Goal: Task Accomplishment & Management: Complete application form

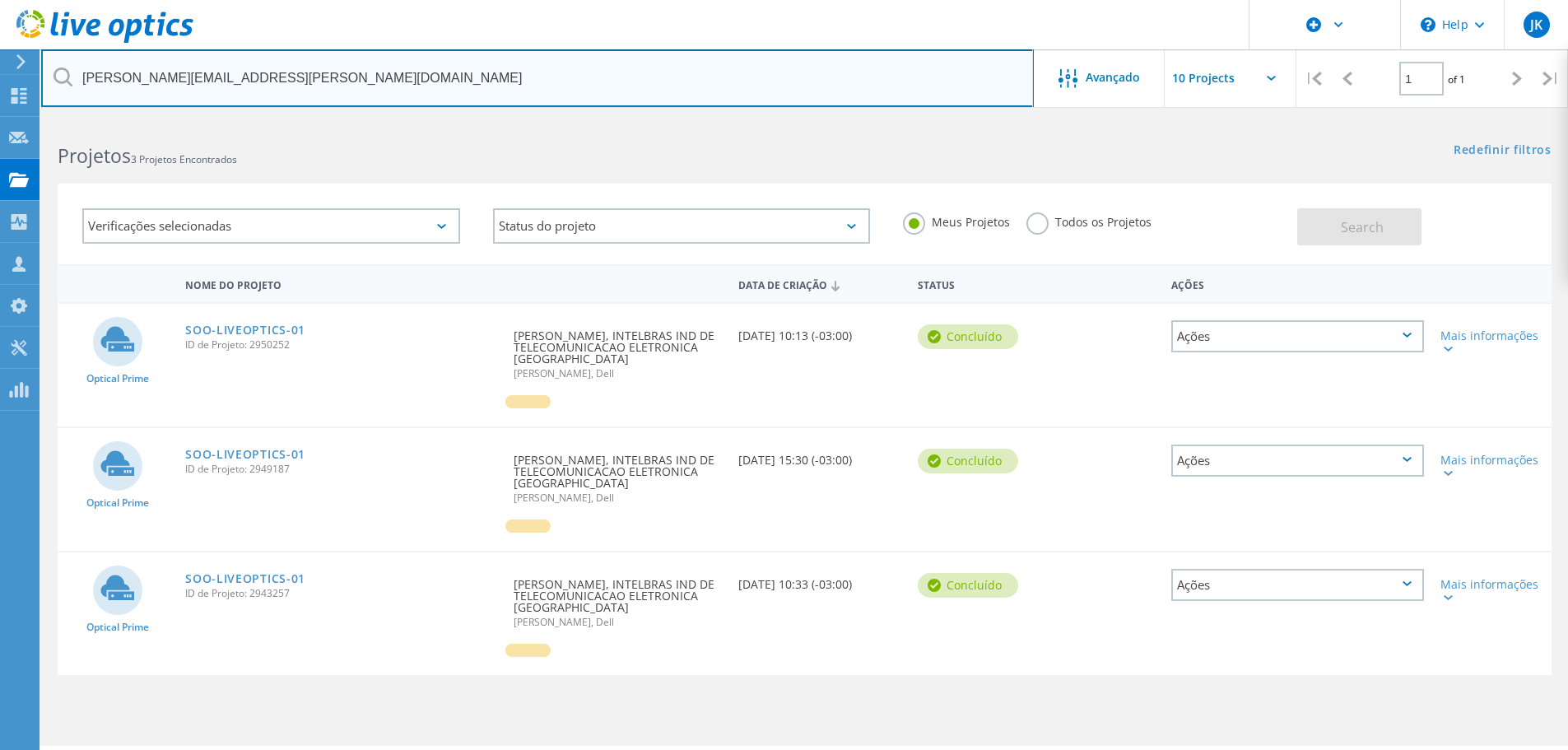
click at [289, 85] on input "gean.souza@intelbras.com.br" at bounding box center [537, 78] width 992 height 58
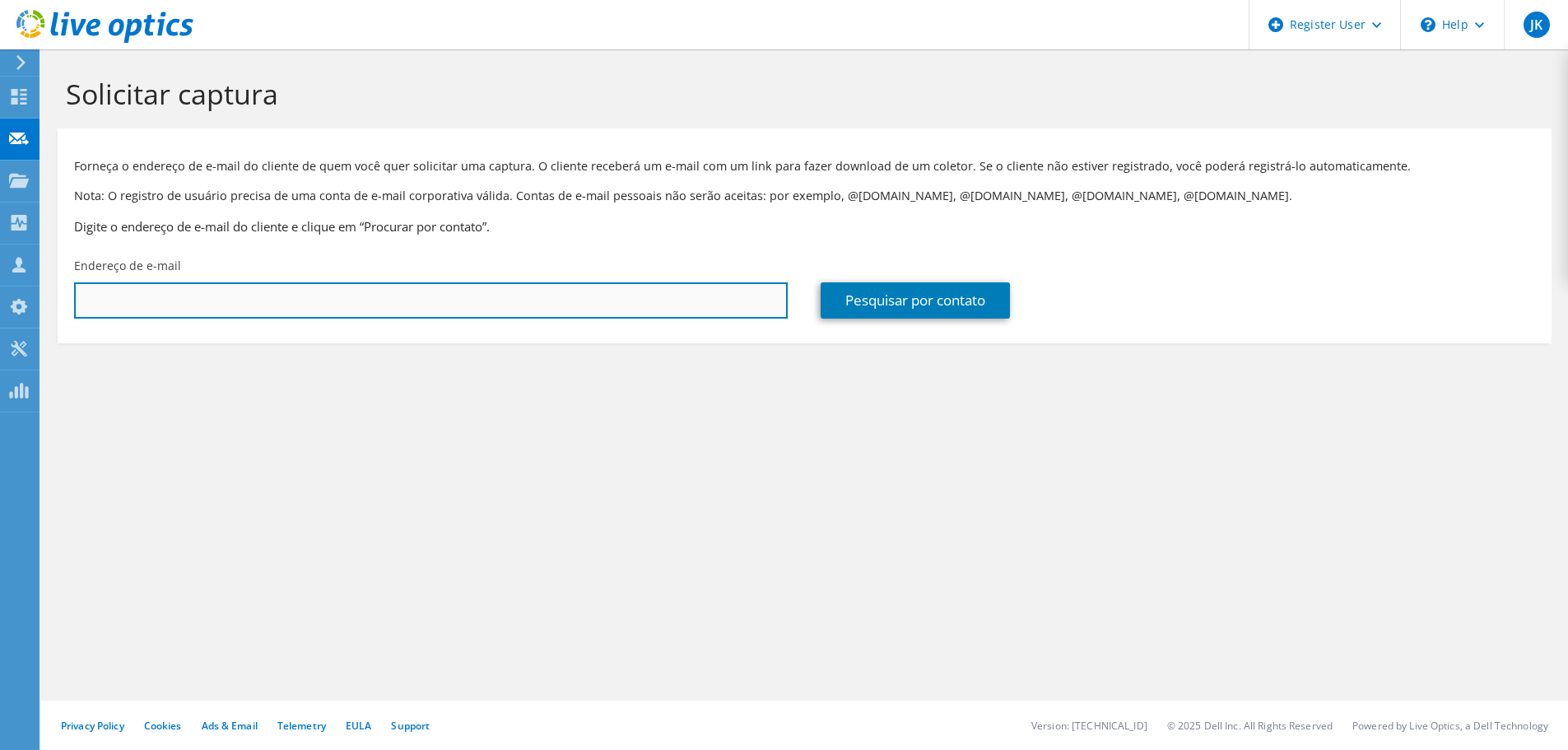
click at [244, 289] on input "text" at bounding box center [430, 300] width 713 height 37
paste input "[PERSON_NAME][EMAIL_ADDRESS][DOMAIN_NAME]"
type input "[PERSON_NAME][EMAIL_ADDRESS][DOMAIN_NAME]"
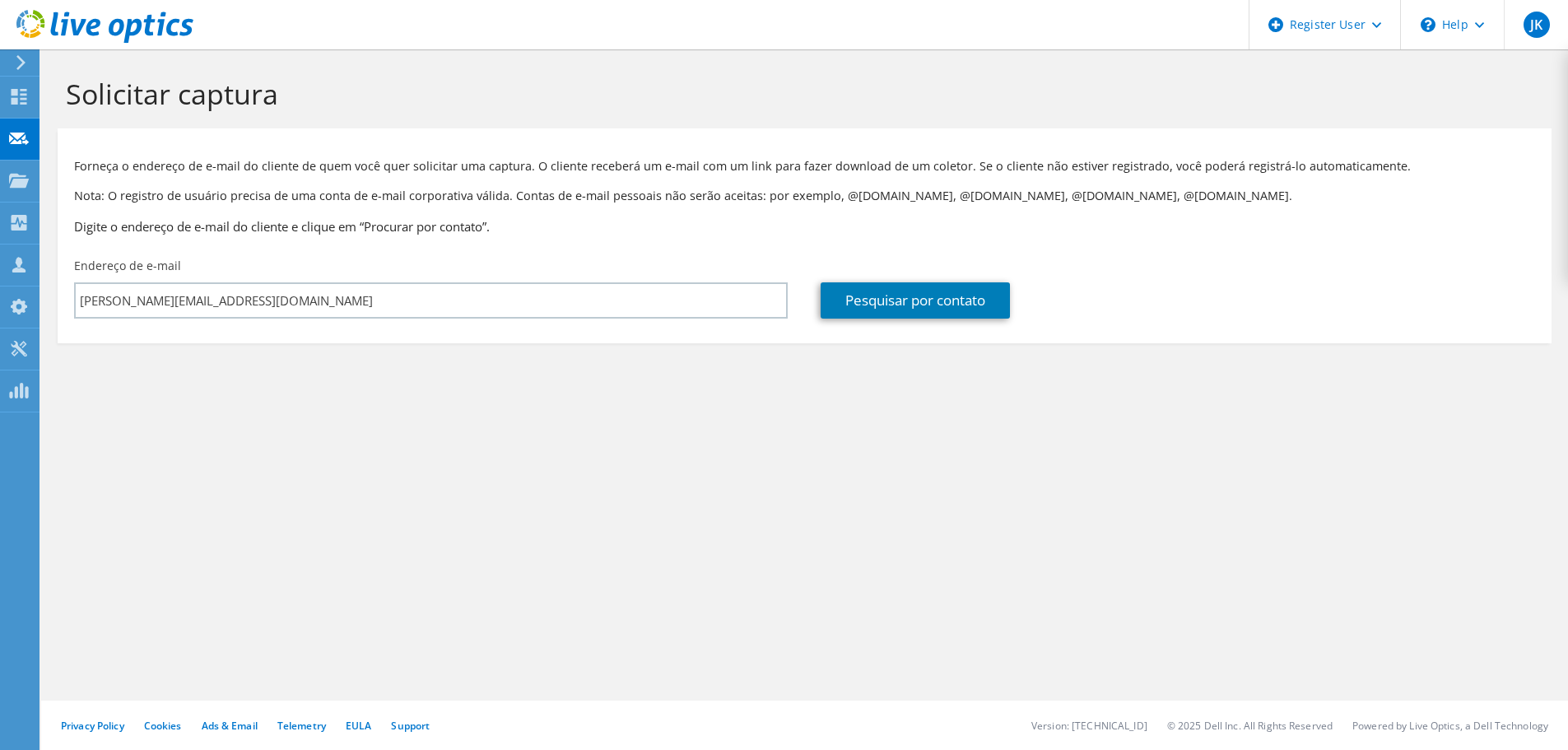
click at [598, 450] on div "Solicitar captura Forneça o endereço de e-mail do cliente de quem você quer sol…" at bounding box center [805, 399] width 1527 height 701
click at [892, 300] on link "Pesquisar por contato" at bounding box center [914, 300] width 189 height 37
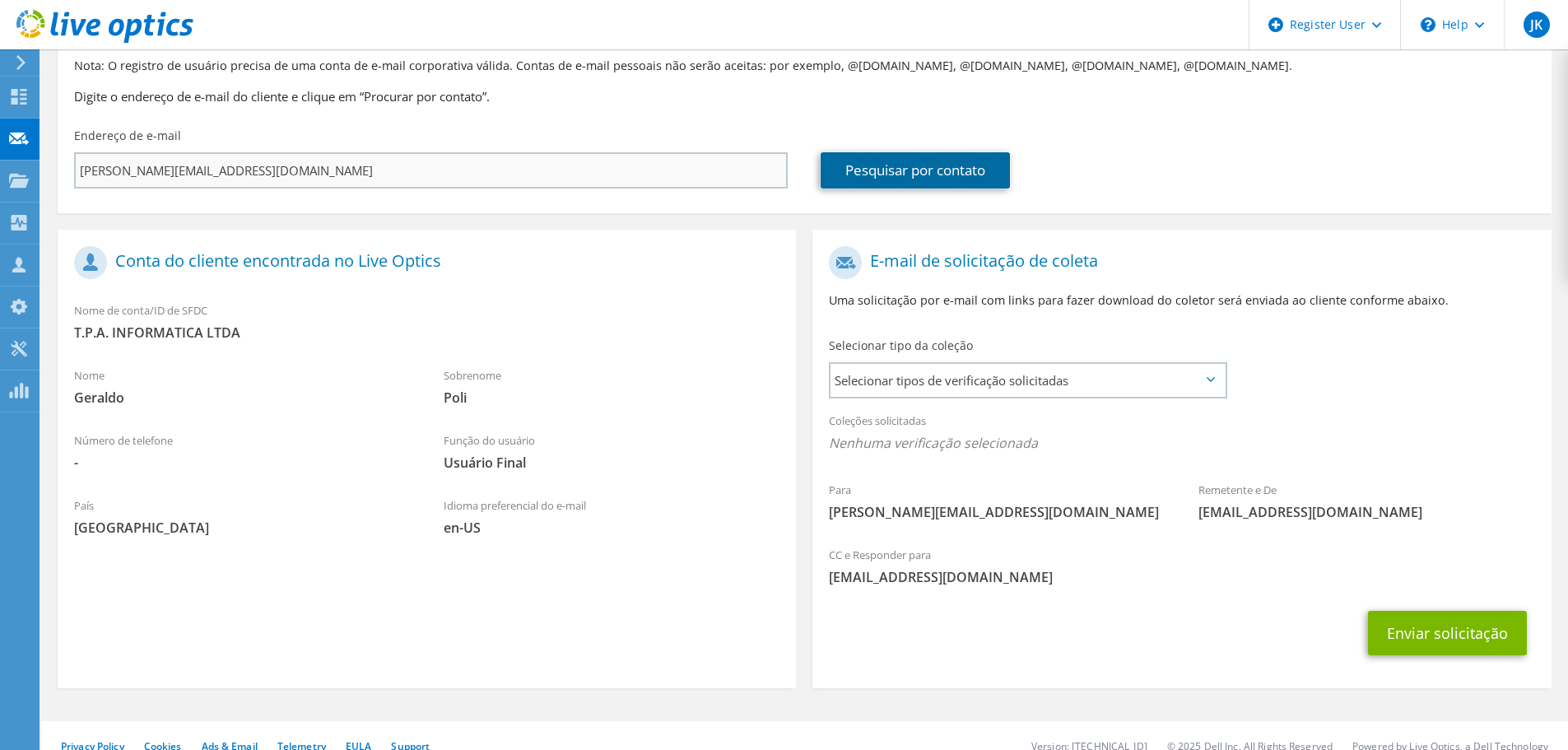
scroll to position [151, 0]
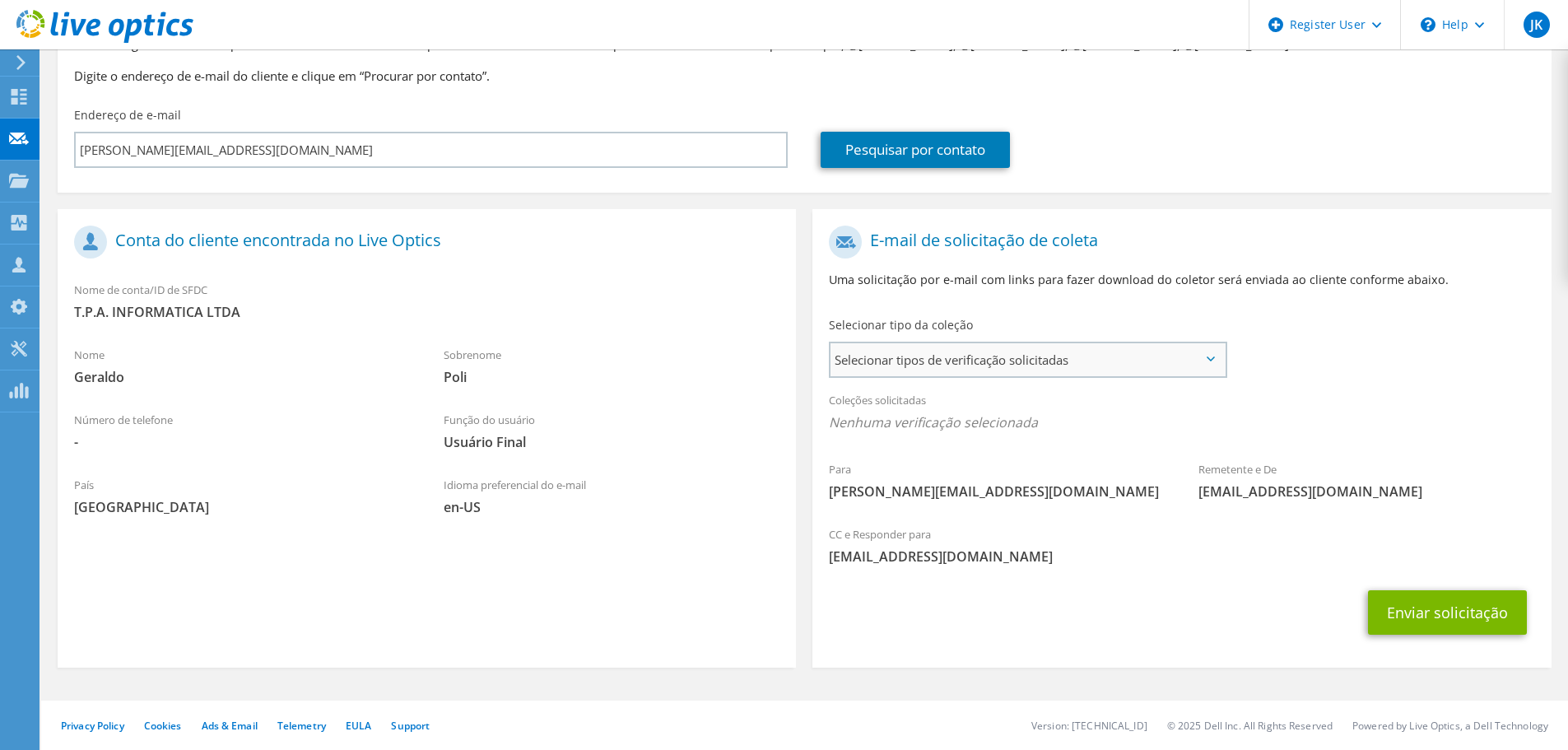
click at [1106, 371] on span "Selecionar tipos de verificação solicitadas" at bounding box center [1027, 360] width 395 height 33
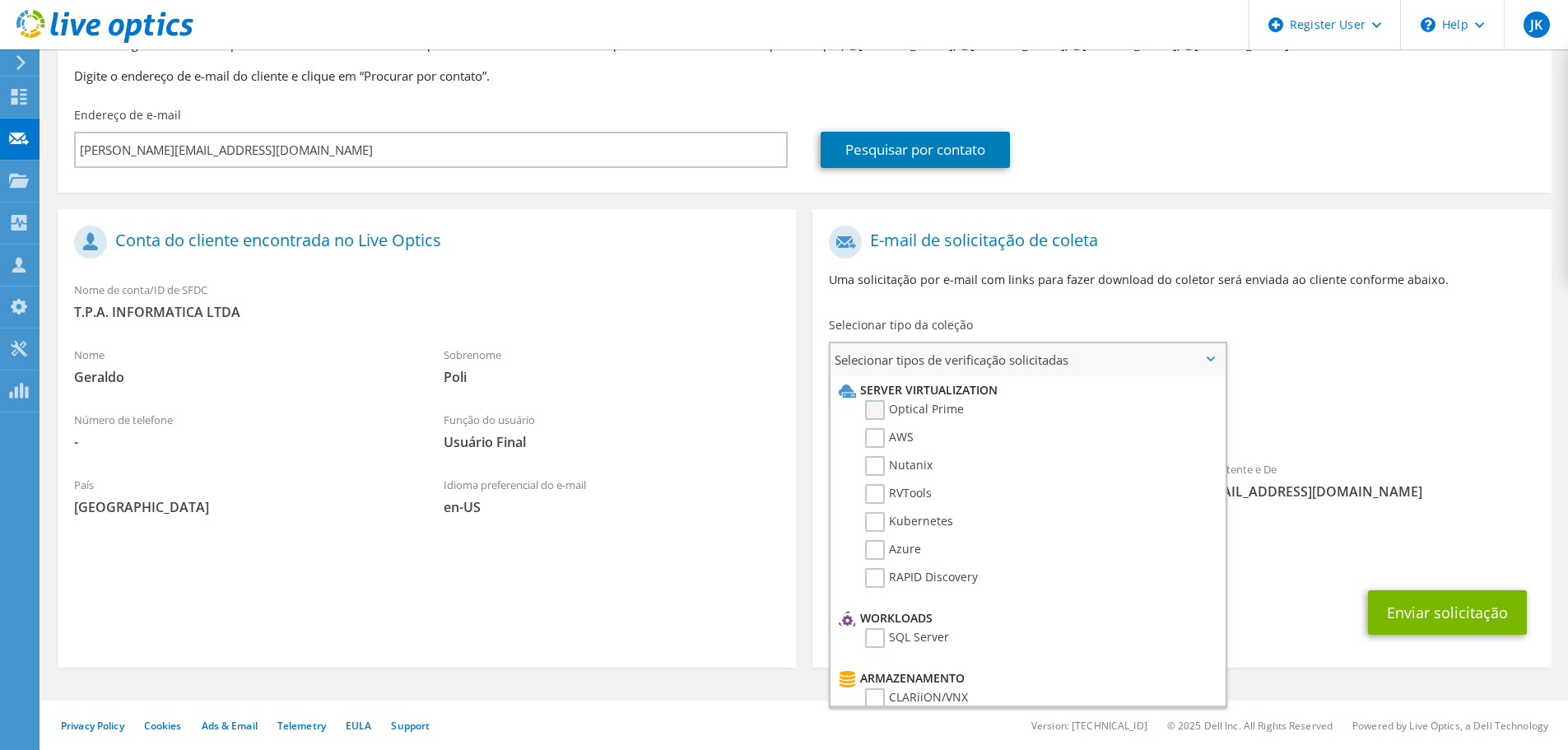
click at [950, 408] on label "Optical Prime" at bounding box center [914, 410] width 99 height 20
click at [0, 0] on input "Optical Prime" at bounding box center [0, 0] width 0 height 0
click at [952, 408] on label "Optical Prime" at bounding box center [914, 410] width 99 height 20
click at [0, 0] on input "Optical Prime" at bounding box center [0, 0] width 0 height 0
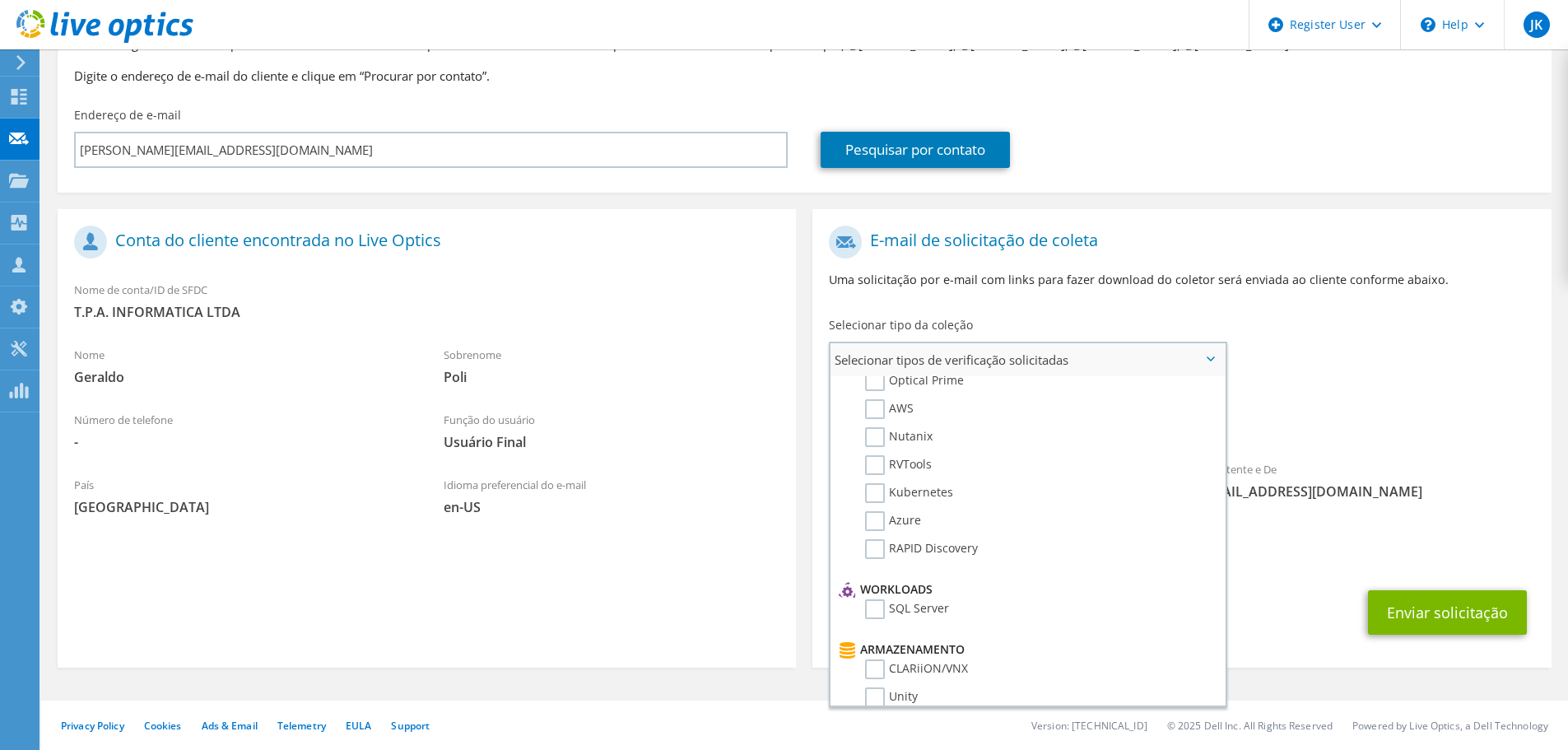
scroll to position [0, 0]
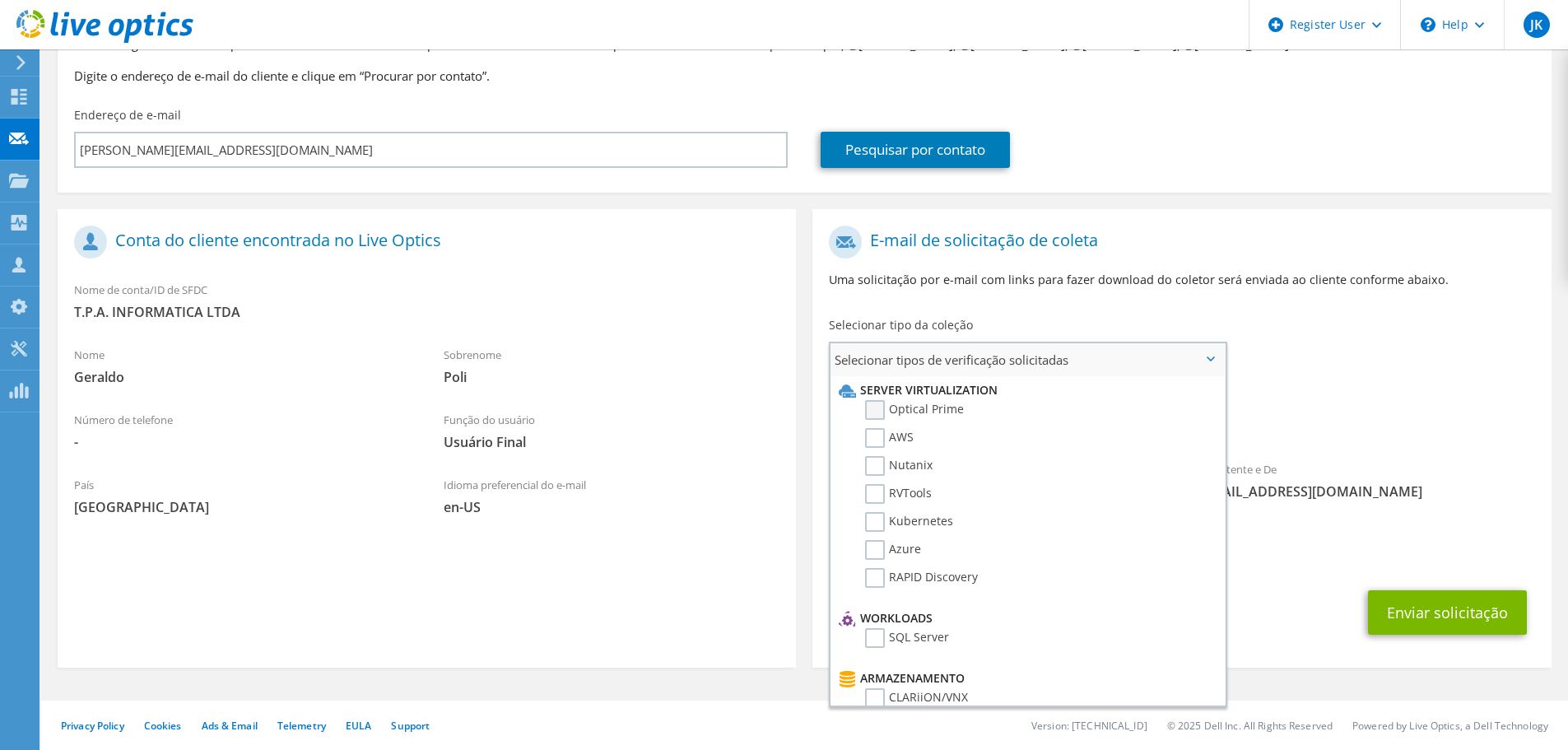
click at [942, 408] on label "Optical Prime" at bounding box center [914, 410] width 99 height 20
click at [0, 0] on input "Optical Prime" at bounding box center [0, 0] width 0 height 0
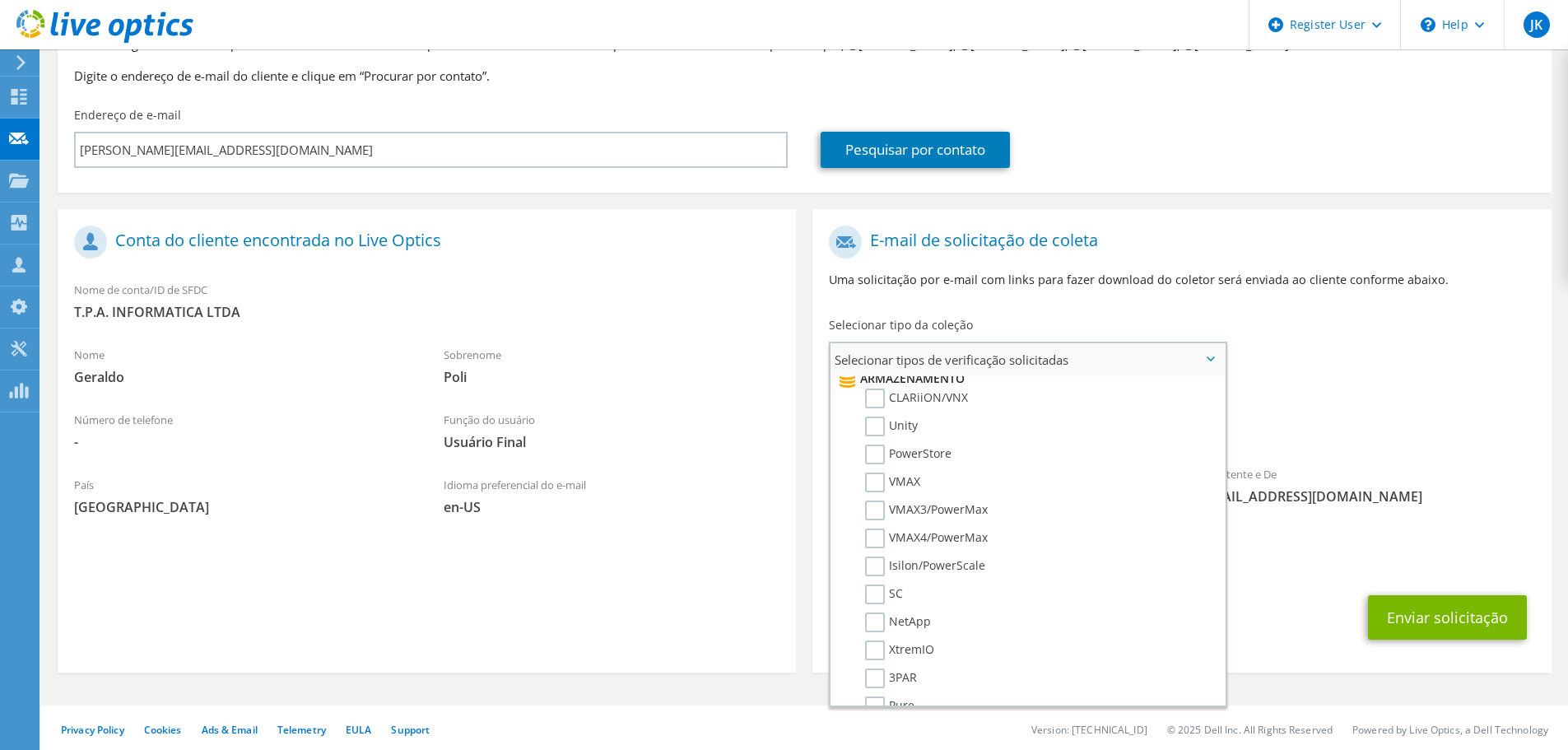
scroll to position [330, 0]
click at [931, 425] on label "PowerStore" at bounding box center [908, 425] width 86 height 20
click at [0, 0] on input "PowerStore" at bounding box center [0, 0] width 0 height 0
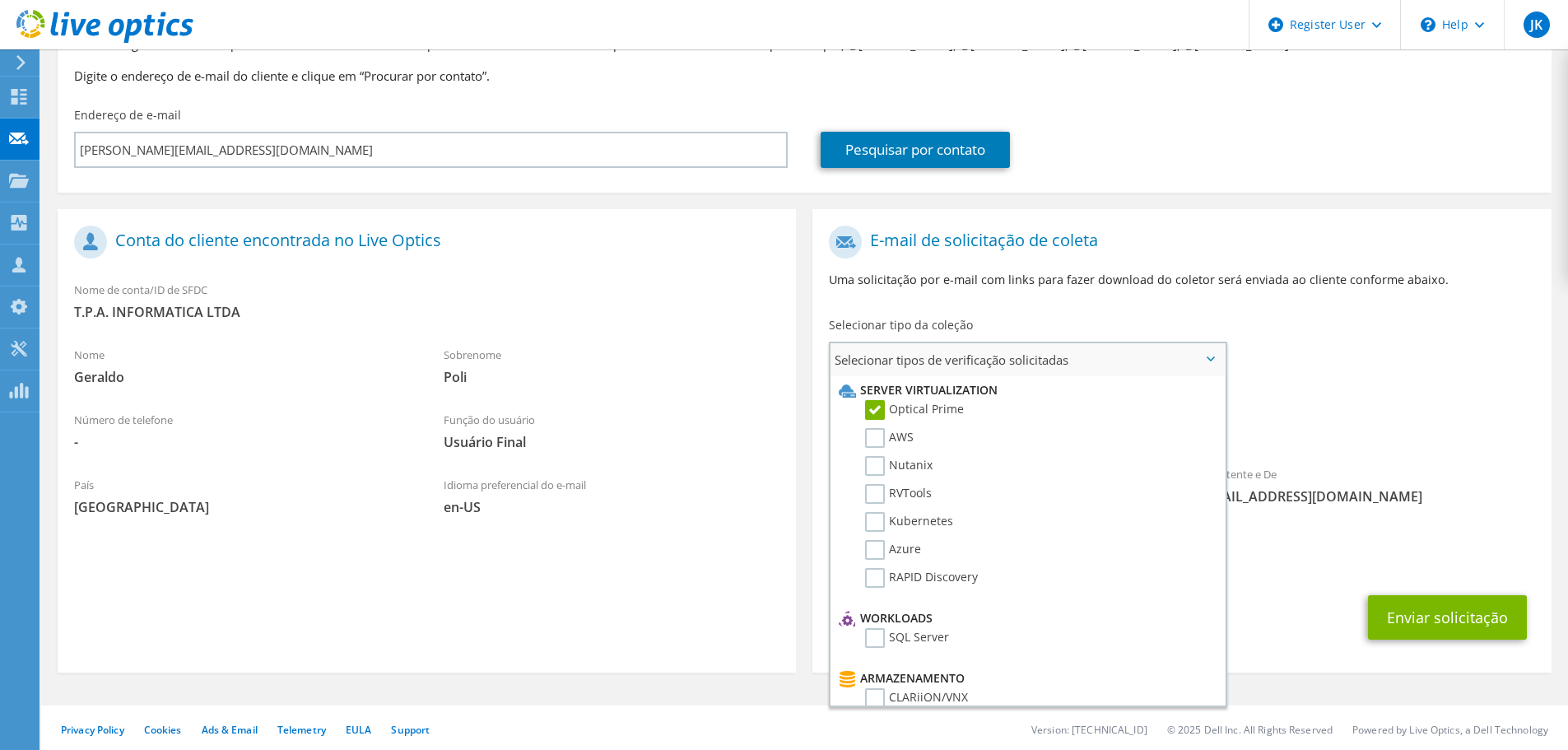
scroll to position [0, 0]
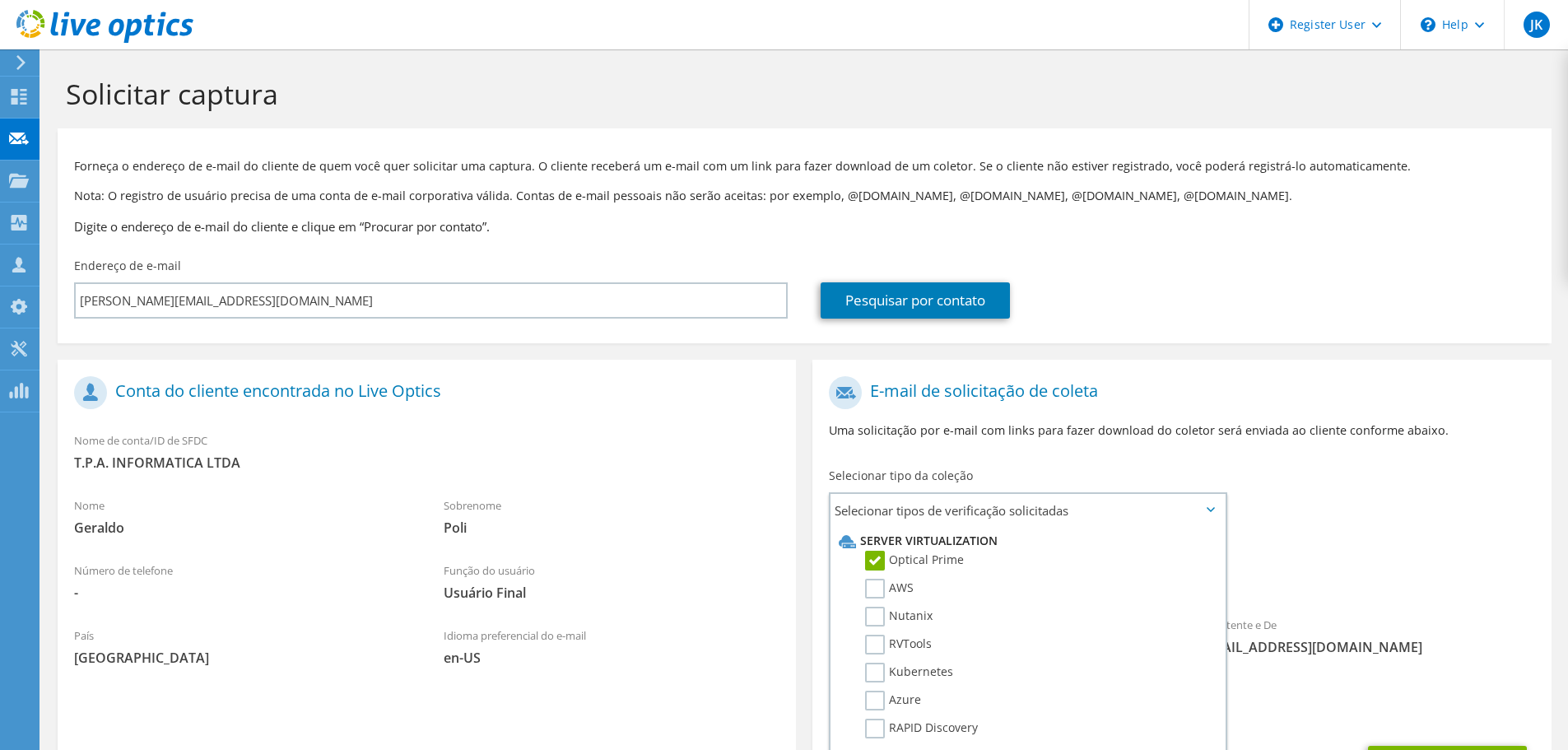
click at [1385, 477] on div "Para [PERSON_NAME][EMAIL_ADDRESS][DOMAIN_NAME] Remetente e De [EMAIL_ADDRESS][D…" at bounding box center [1181, 520] width 738 height 305
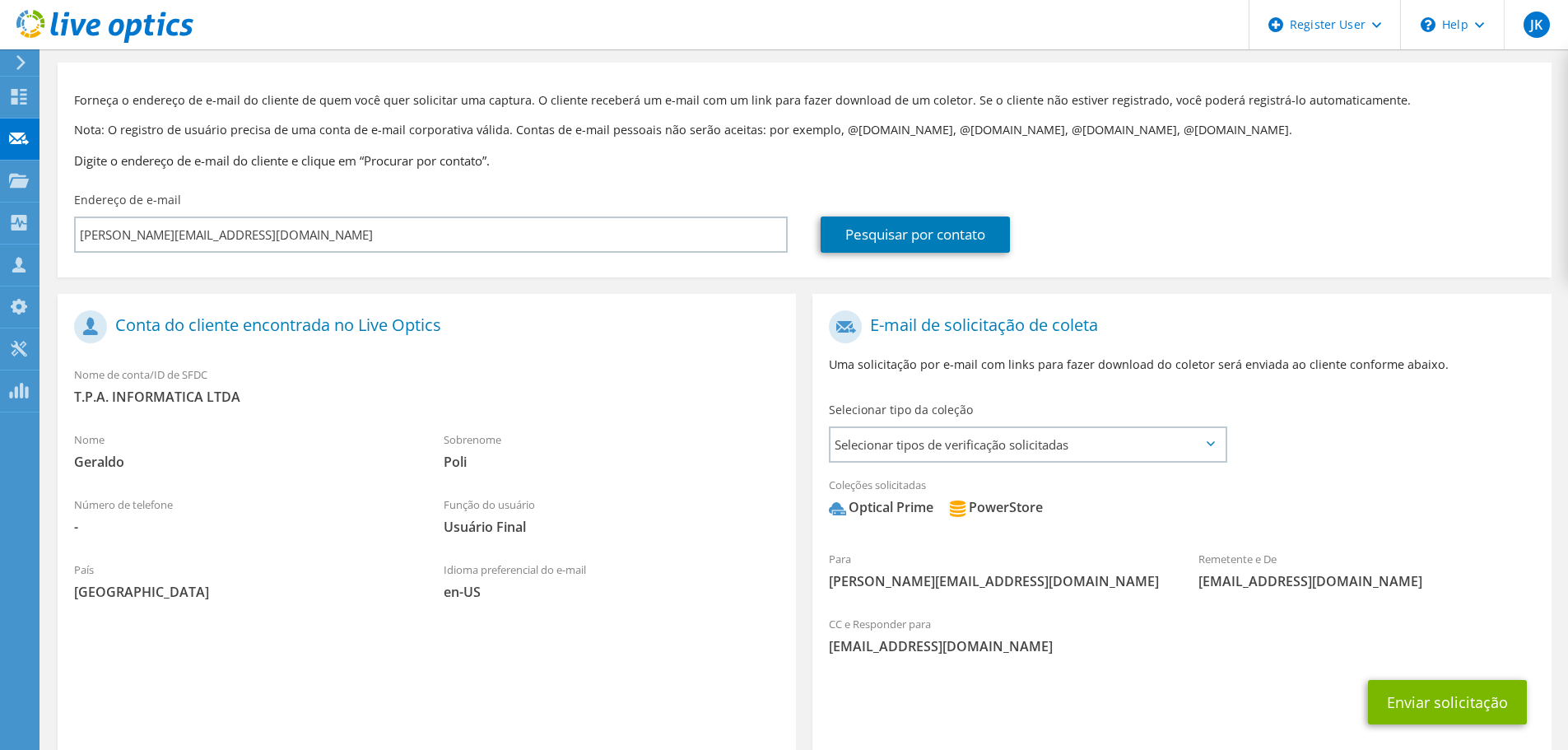
scroll to position [156, 0]
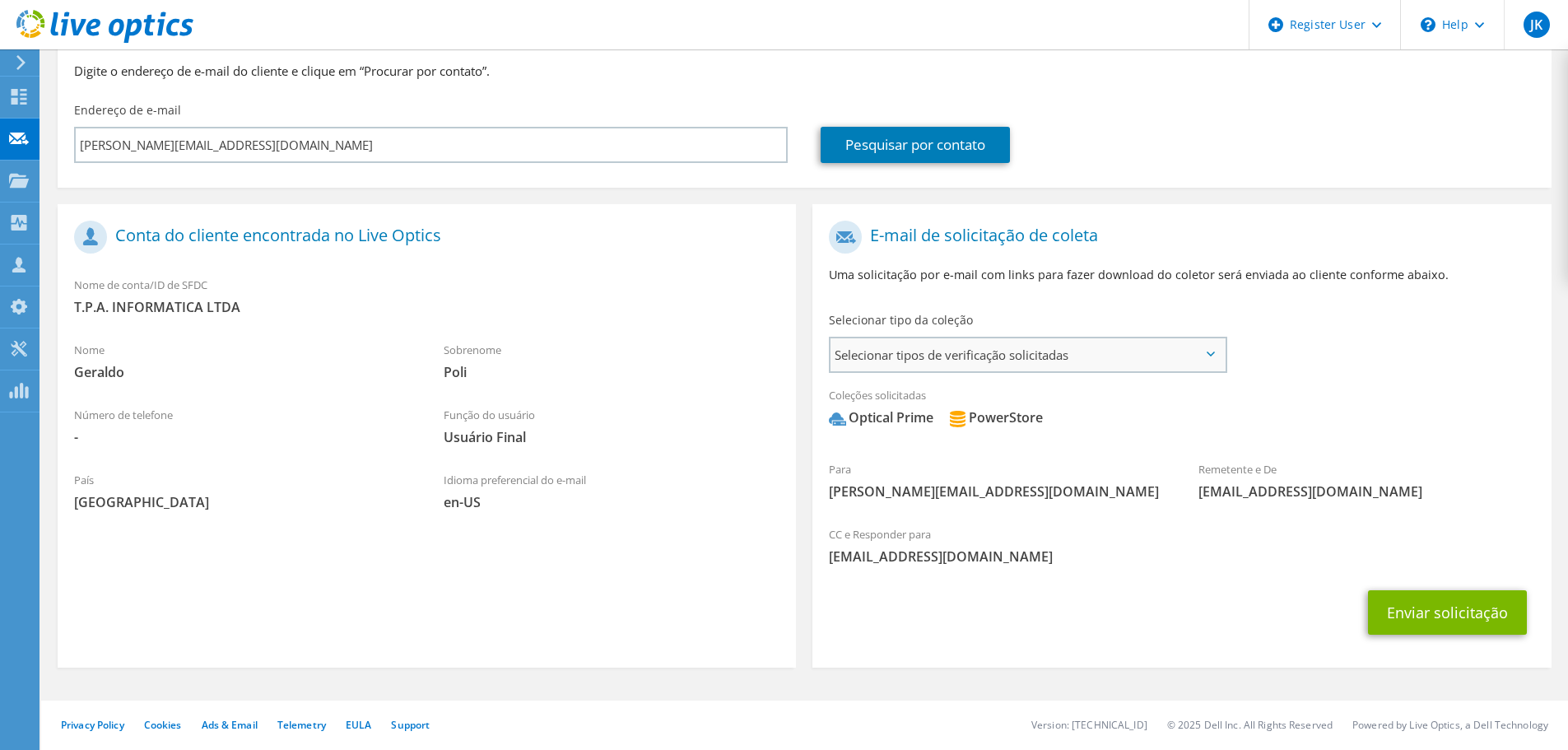
click at [1049, 371] on div "Selecionar tipos de verificação solicitadas Server Virtualization Optical Prime…" at bounding box center [1027, 355] width 398 height 37
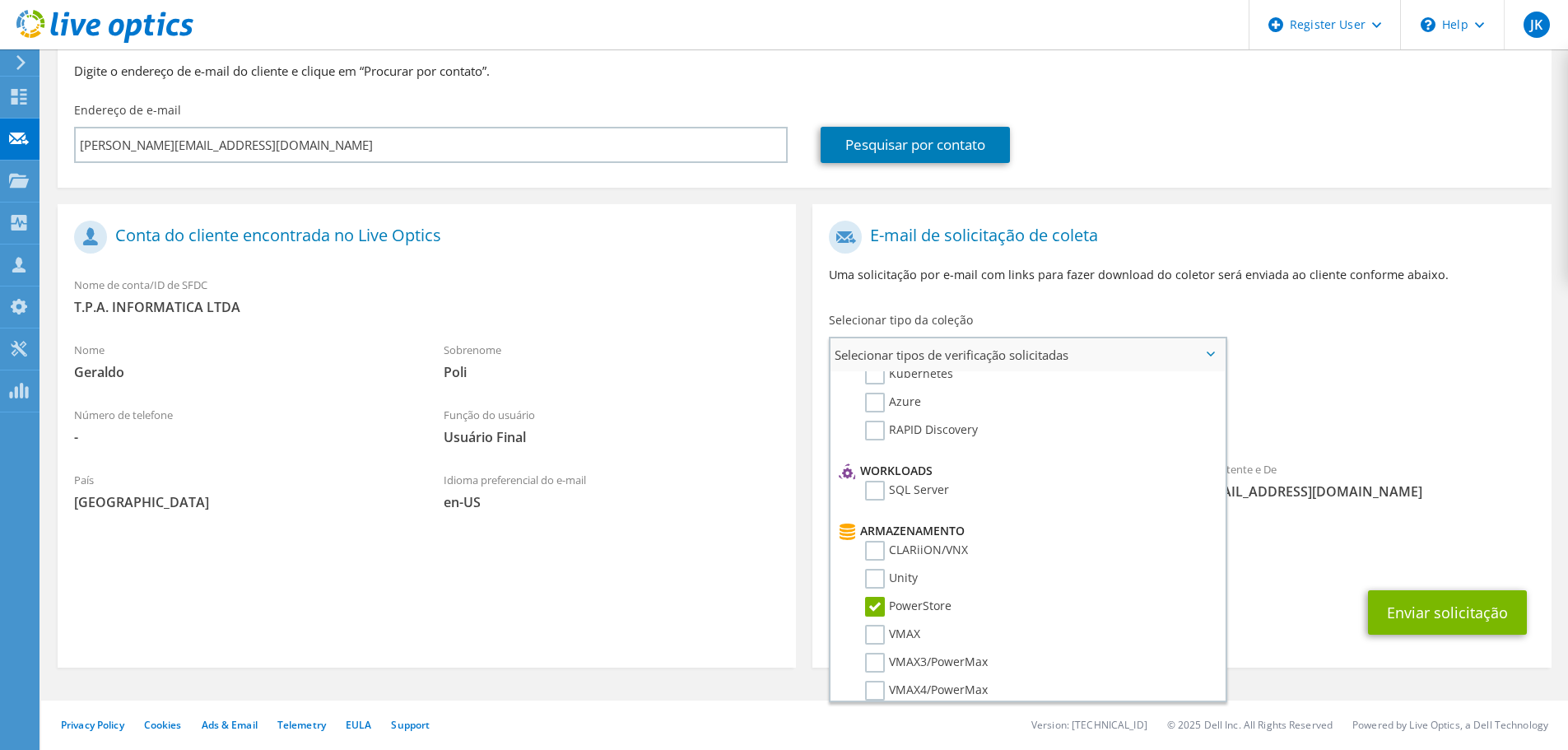
scroll to position [165, 0]
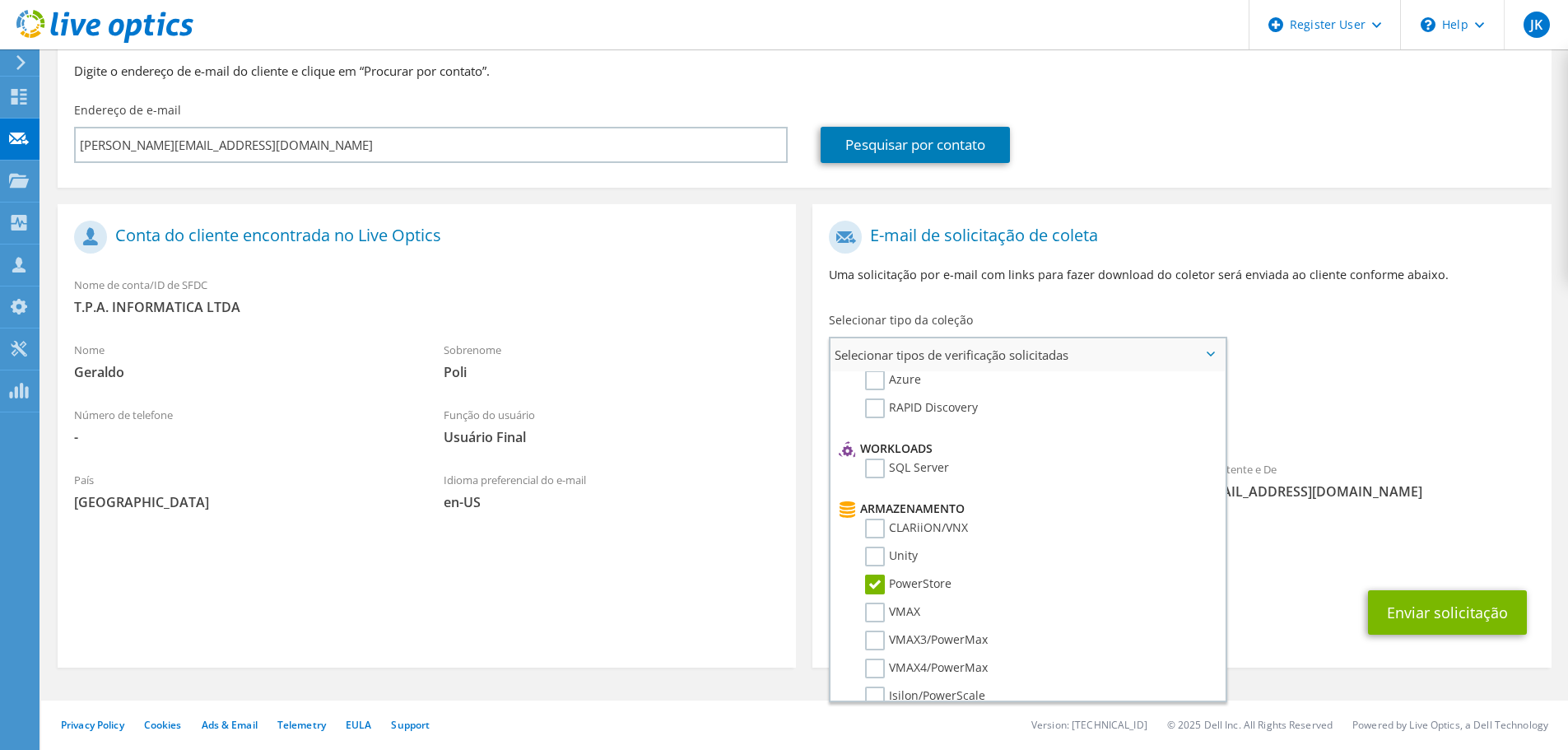
click at [935, 581] on label "PowerStore" at bounding box center [908, 585] width 86 height 20
click at [0, 0] on input "PowerStore" at bounding box center [0, 0] width 0 height 0
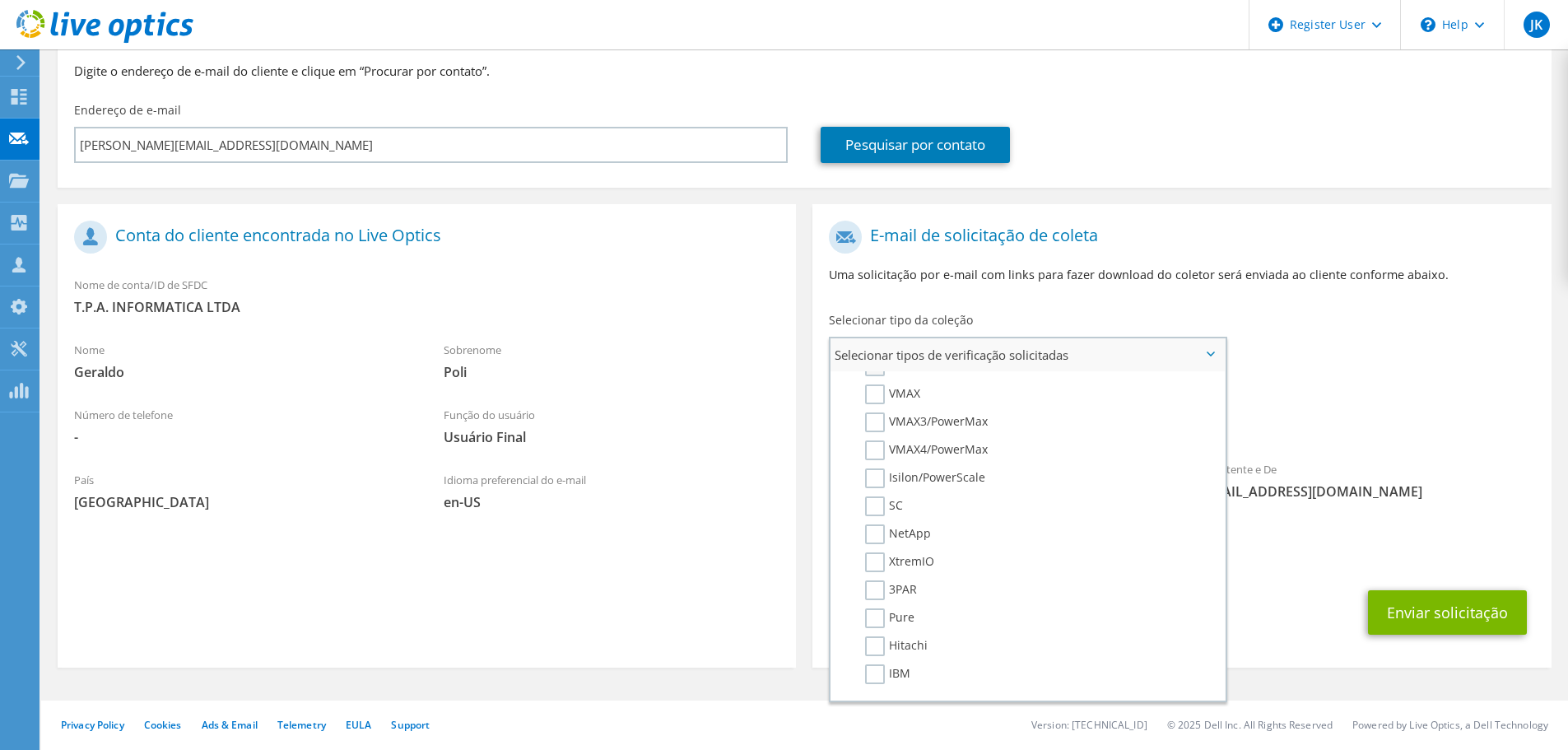
scroll to position [412, 0]
click at [899, 643] on label "IBM" at bounding box center [887, 646] width 45 height 20
click at [0, 0] on input "IBM" at bounding box center [0, 0] width 0 height 0
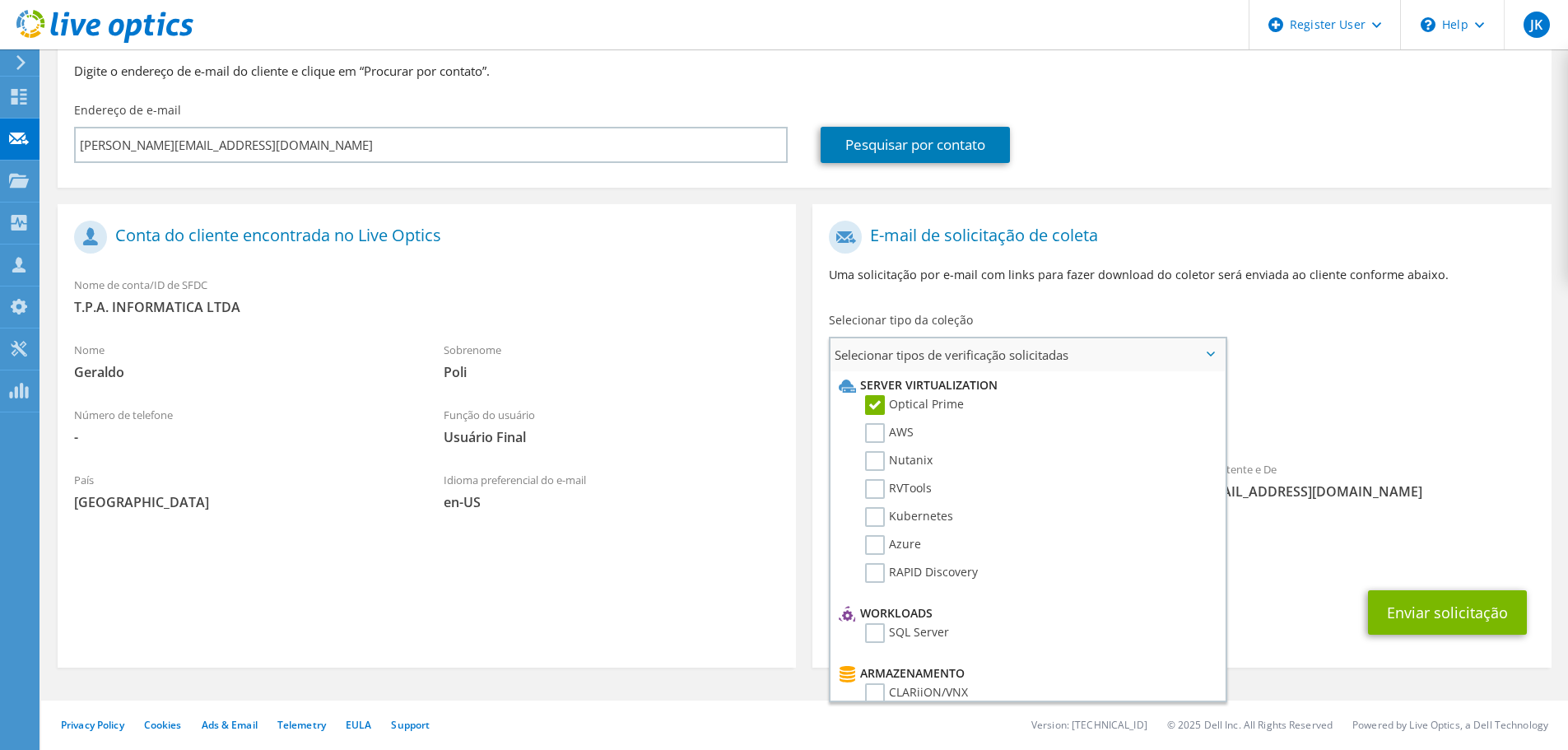
click at [928, 408] on label "Optical Prime" at bounding box center [914, 406] width 99 height 20
click at [0, 0] on input "Optical Prime" at bounding box center [0, 0] width 0 height 0
click at [1096, 353] on span "Selecionar tipos de verificação solicitadas" at bounding box center [1027, 355] width 395 height 33
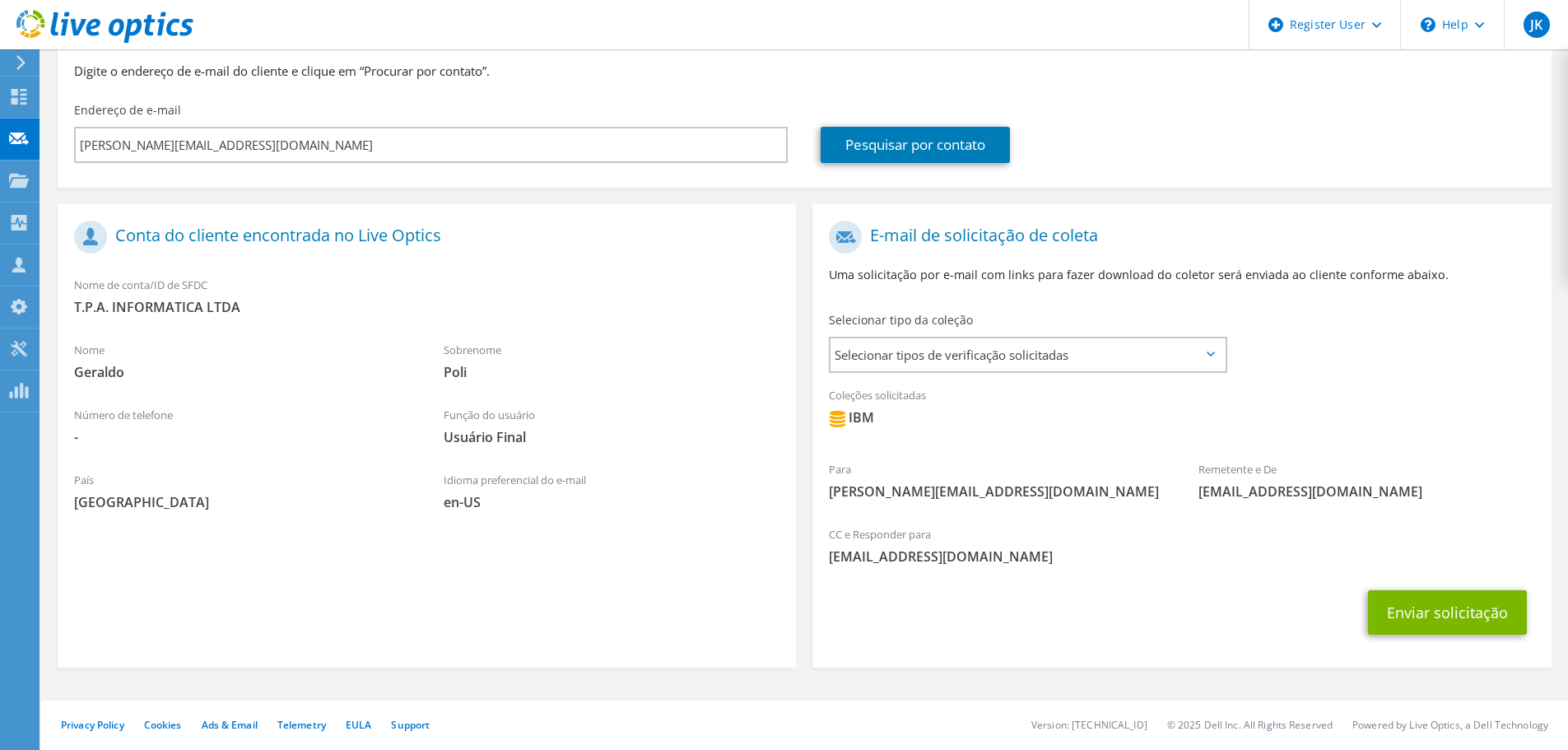
drag, startPoint x: 1004, startPoint y: 437, endPoint x: 1029, endPoint y: 388, distance: 55.0
click at [1004, 437] on div "Coleções solicitadas Nenhuma verificação selecionada IBM" at bounding box center [1181, 411] width 738 height 66
click at [1046, 360] on span "Selecionar tipos de verificação solicitadas" at bounding box center [1027, 355] width 395 height 33
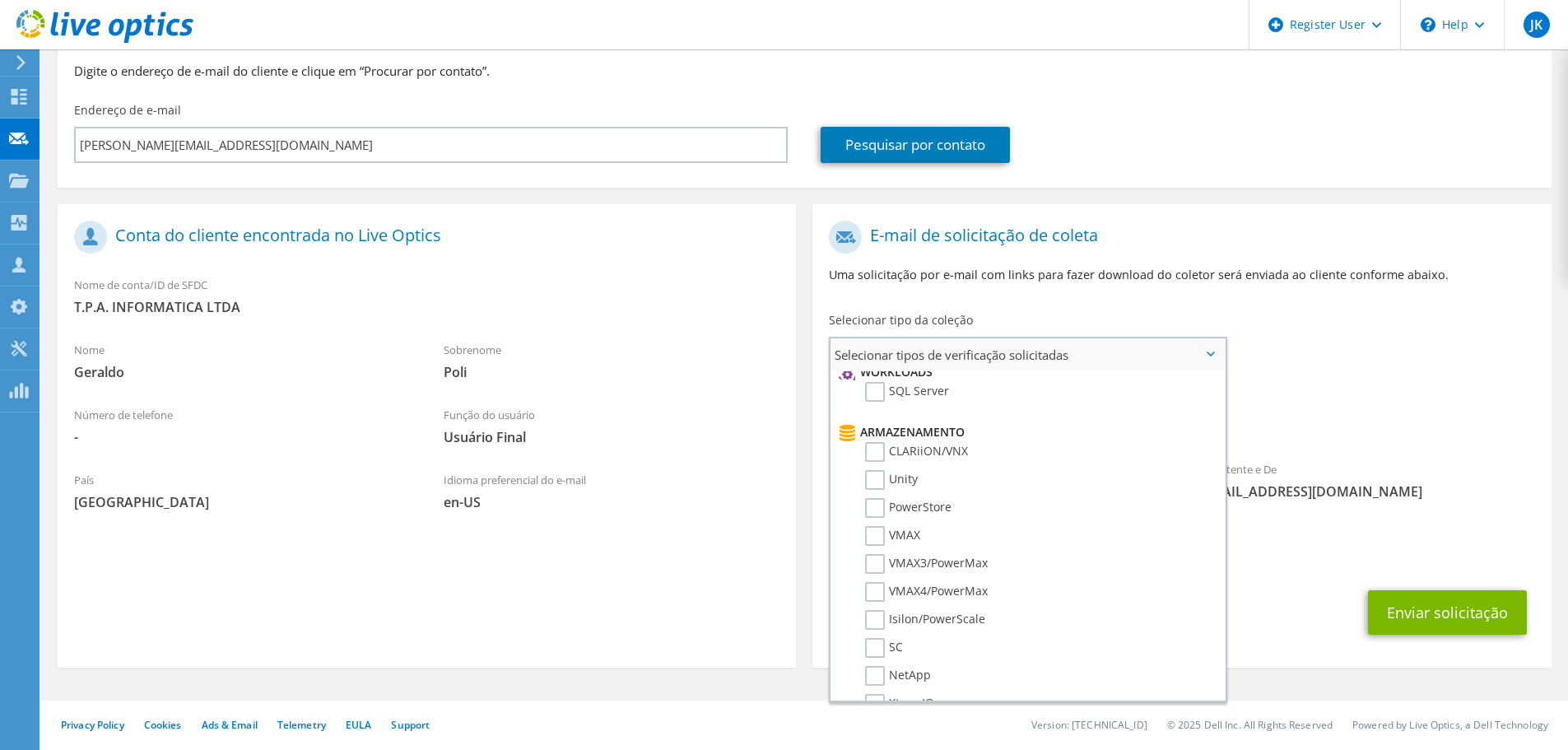
scroll to position [151, 0]
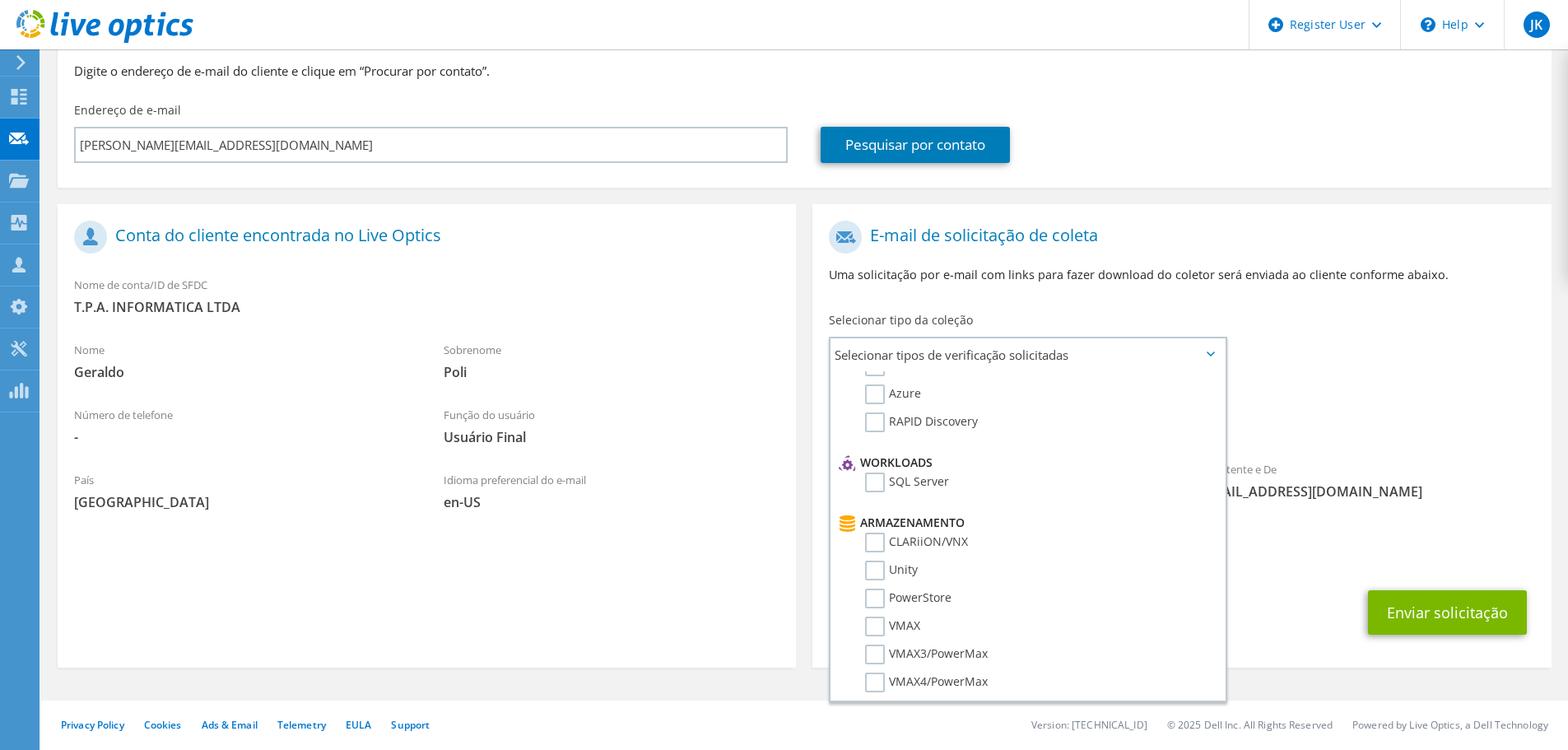
click at [1379, 410] on span "IBM" at bounding box center [1181, 422] width 706 height 27
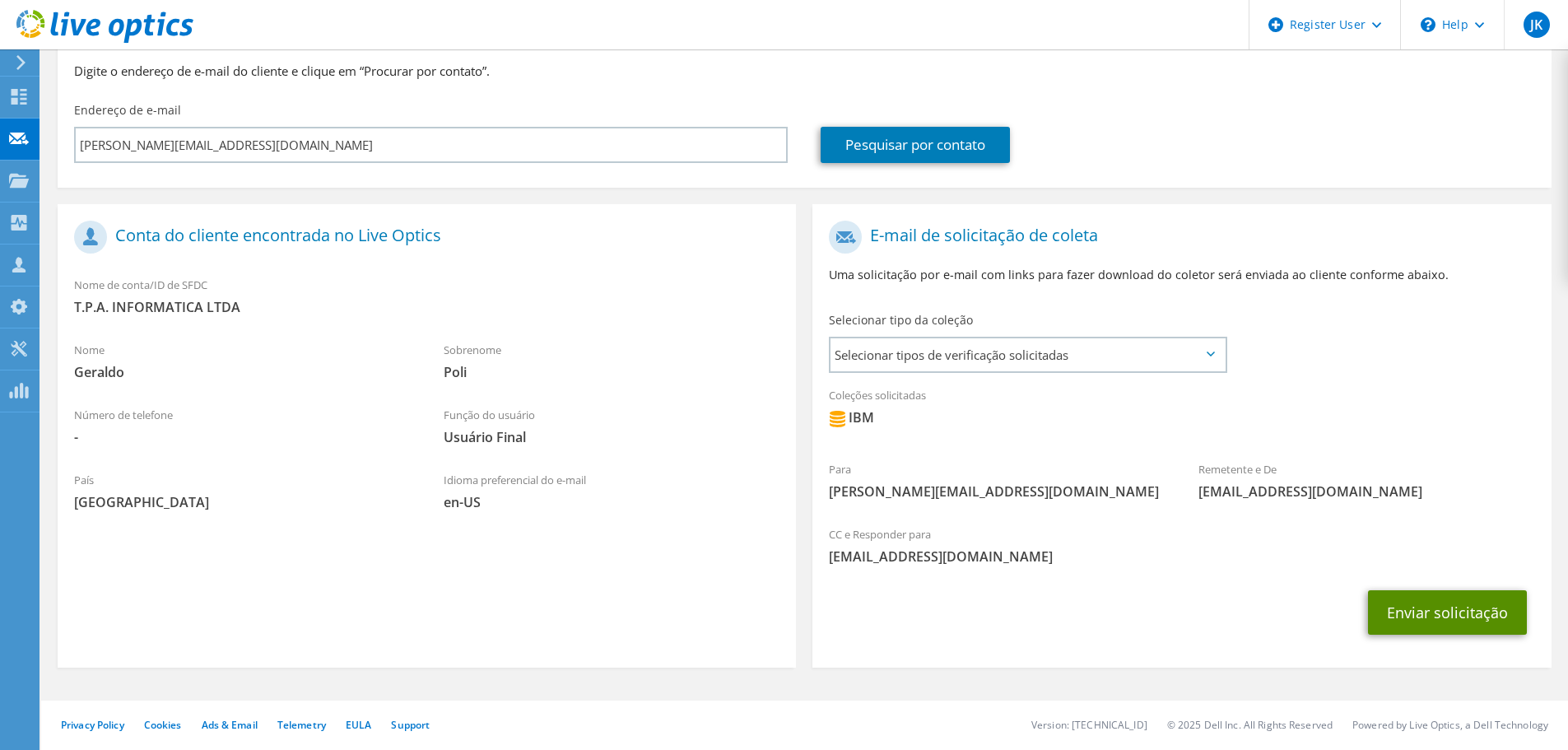
click at [1477, 614] on button "Enviar solicitação" at bounding box center [1447, 613] width 159 height 45
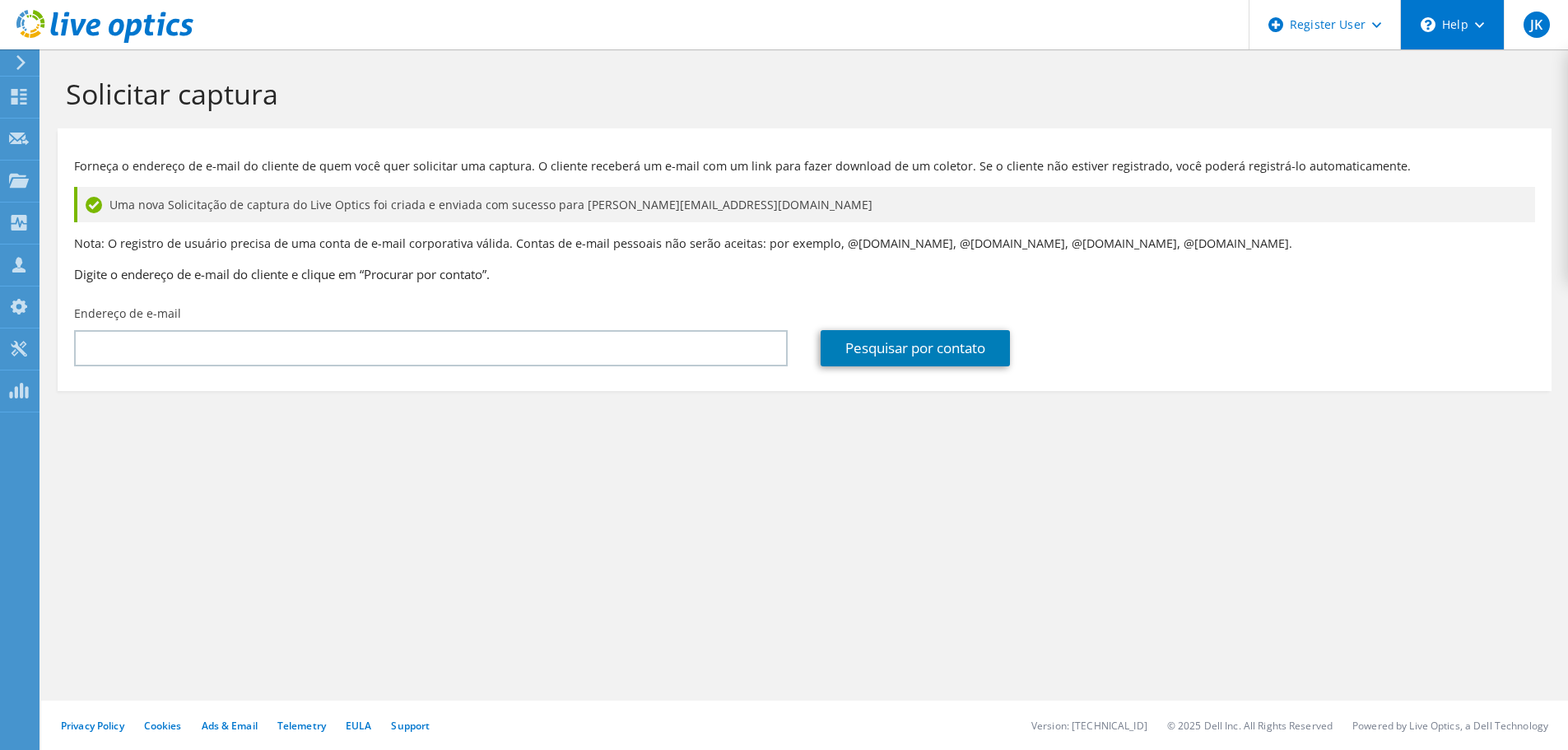
click at [1443, 20] on div "\n Help" at bounding box center [1451, 25] width 103 height 49
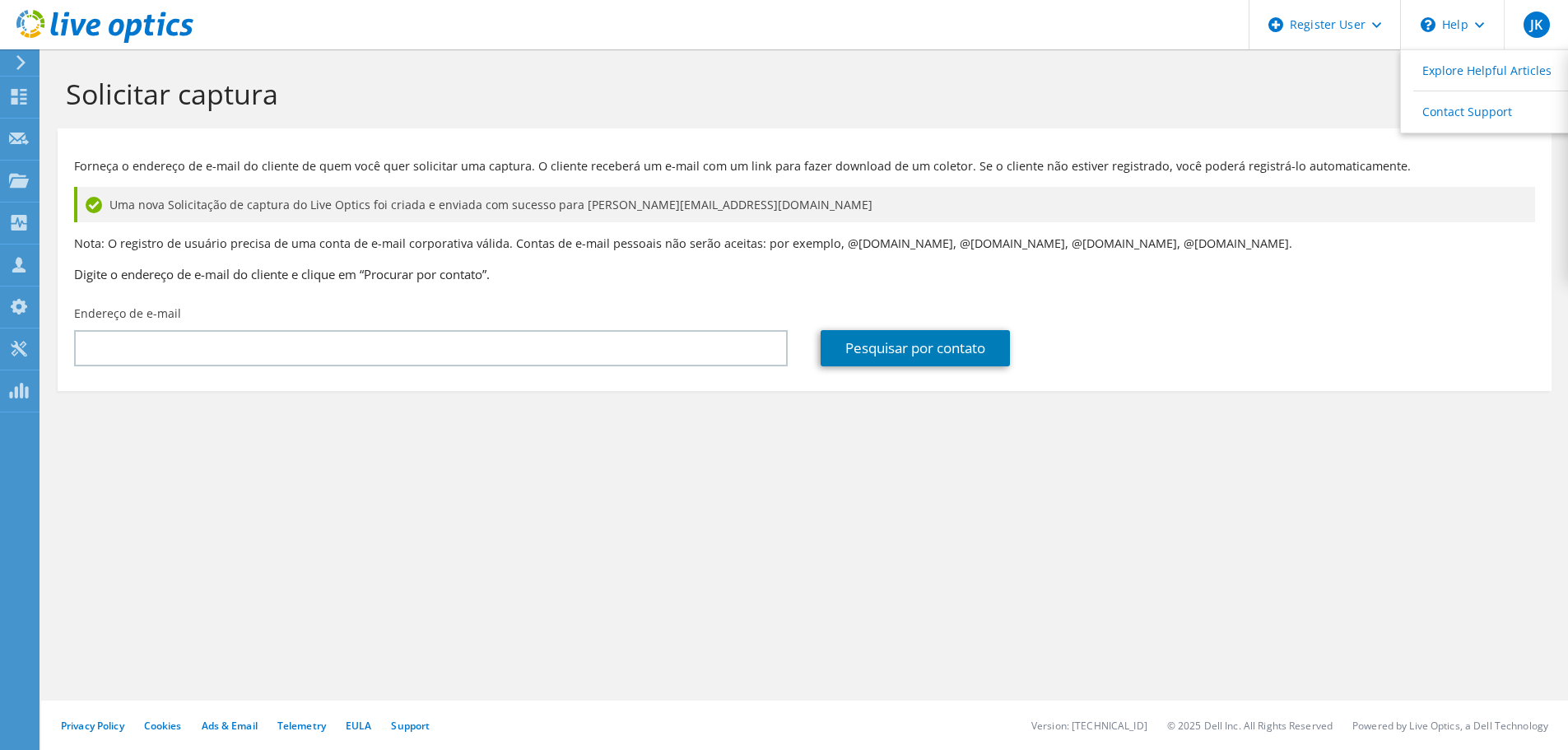
click at [1431, 438] on section "Solicitar captura Forneça o endereço de e-mail do cliente de quem você quer sol…" at bounding box center [805, 261] width 1527 height 424
click at [1546, 16] on span "JK" at bounding box center [1536, 25] width 27 height 27
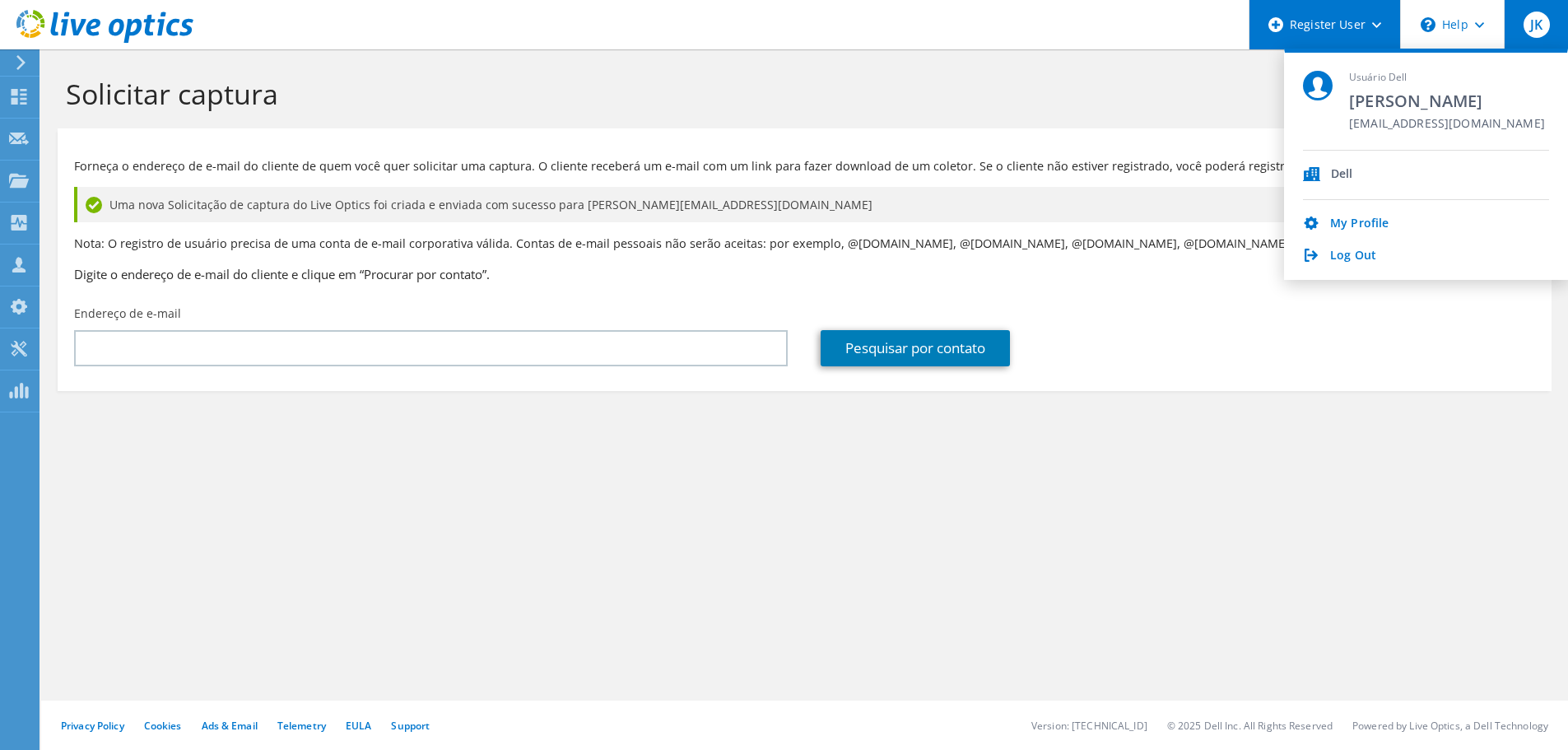
drag, startPoint x: 1411, startPoint y: 418, endPoint x: 1339, endPoint y: 10, distance: 414.3
click at [1410, 418] on section "Solicitar captura Forneça o endereço de e-mail do cliente de quem você quer sol…" at bounding box center [805, 261] width 1527 height 424
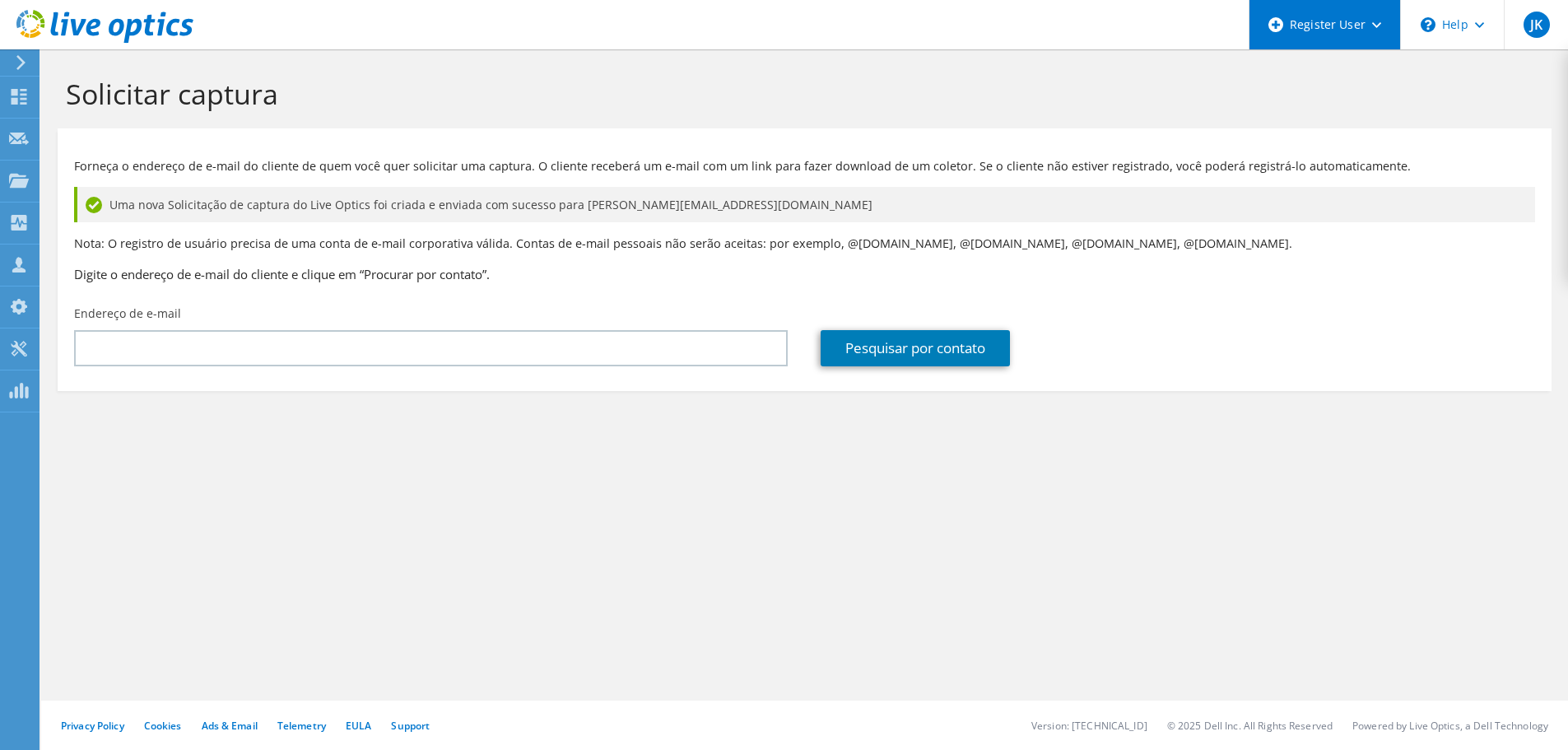
click at [1357, 44] on div "Register User" at bounding box center [1324, 25] width 151 height 49
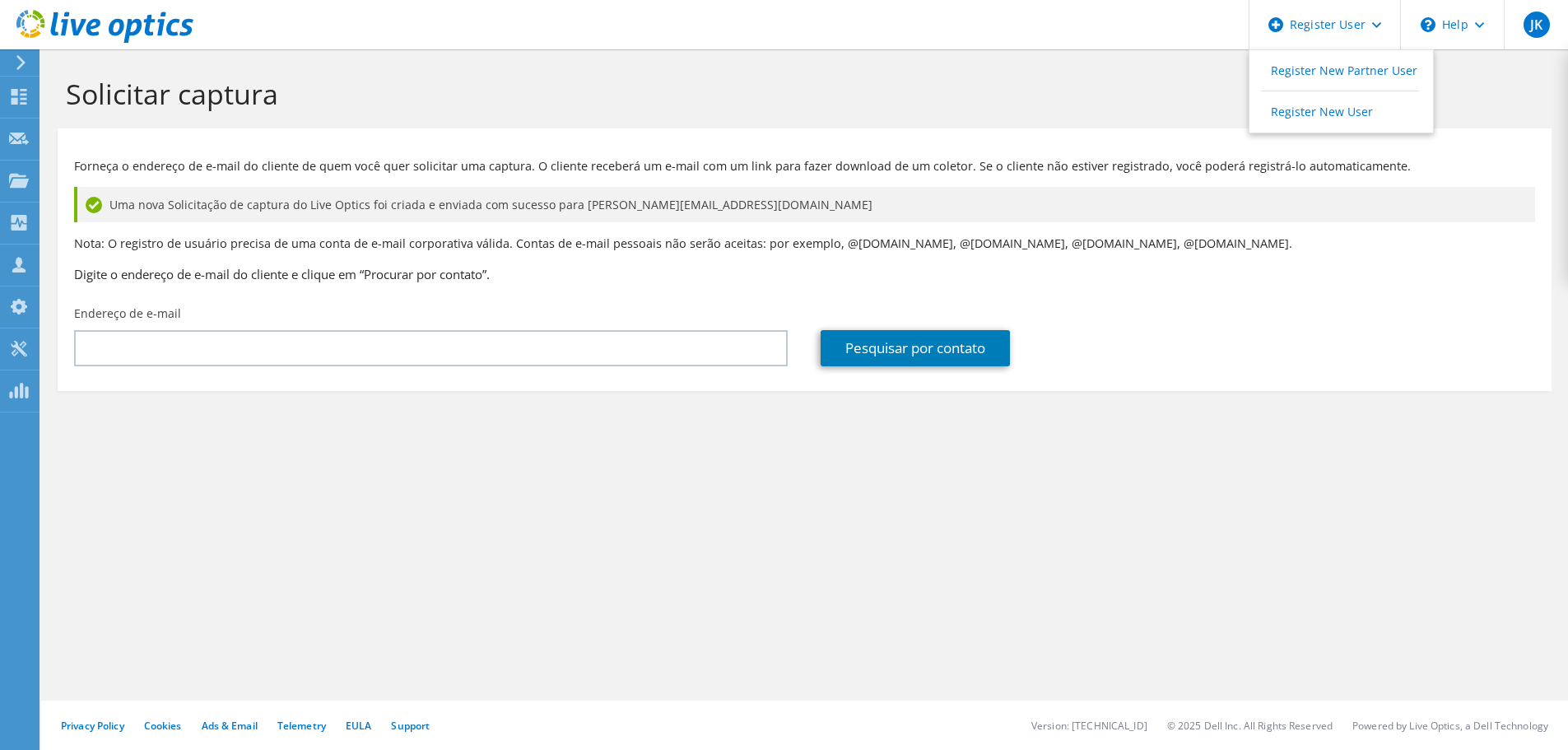
click at [1378, 422] on section "Solicitar captura Forneça o endereço de e-mail do cliente de quem você quer sol…" at bounding box center [805, 261] width 1527 height 424
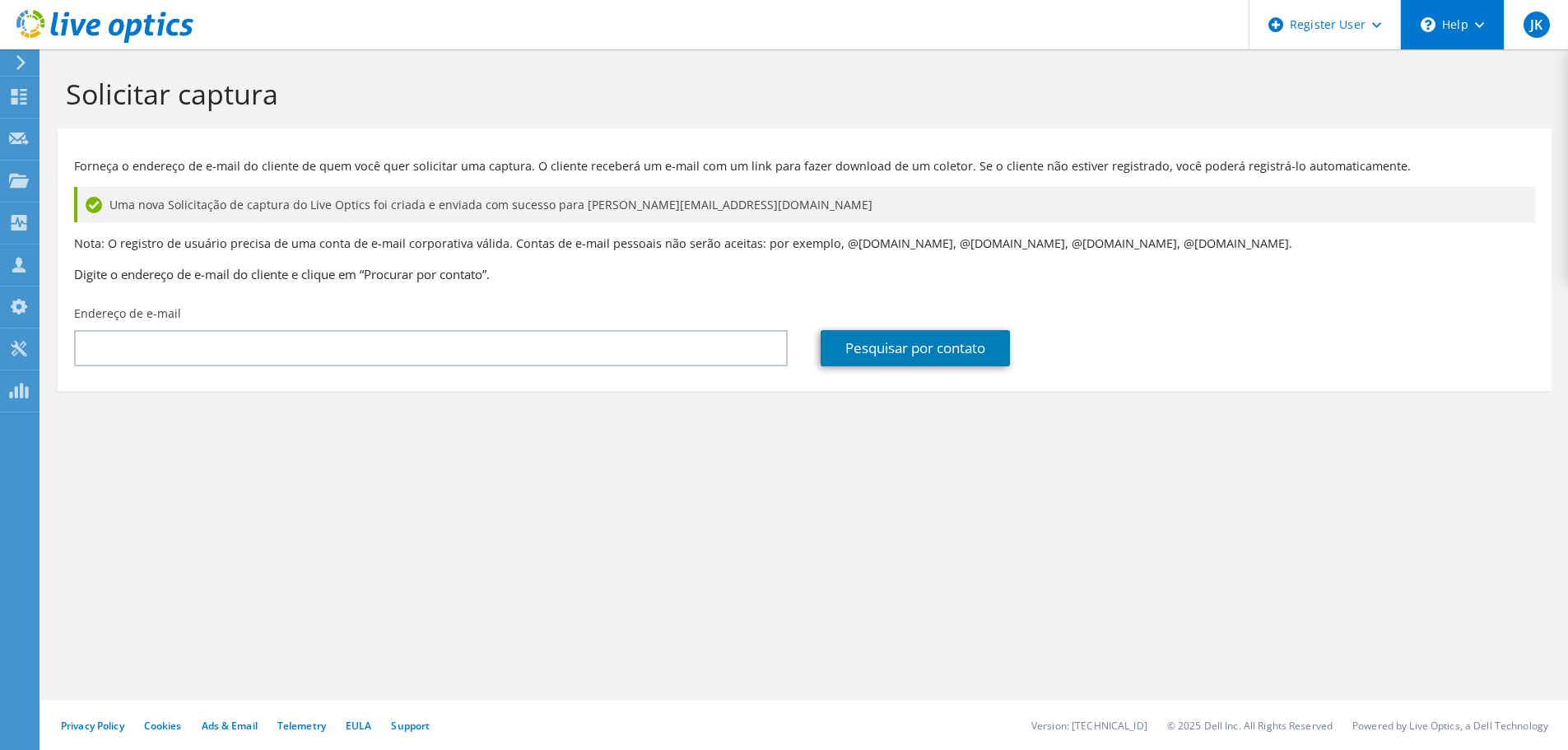
click at [1459, 34] on div "\n Help" at bounding box center [1451, 25] width 103 height 49
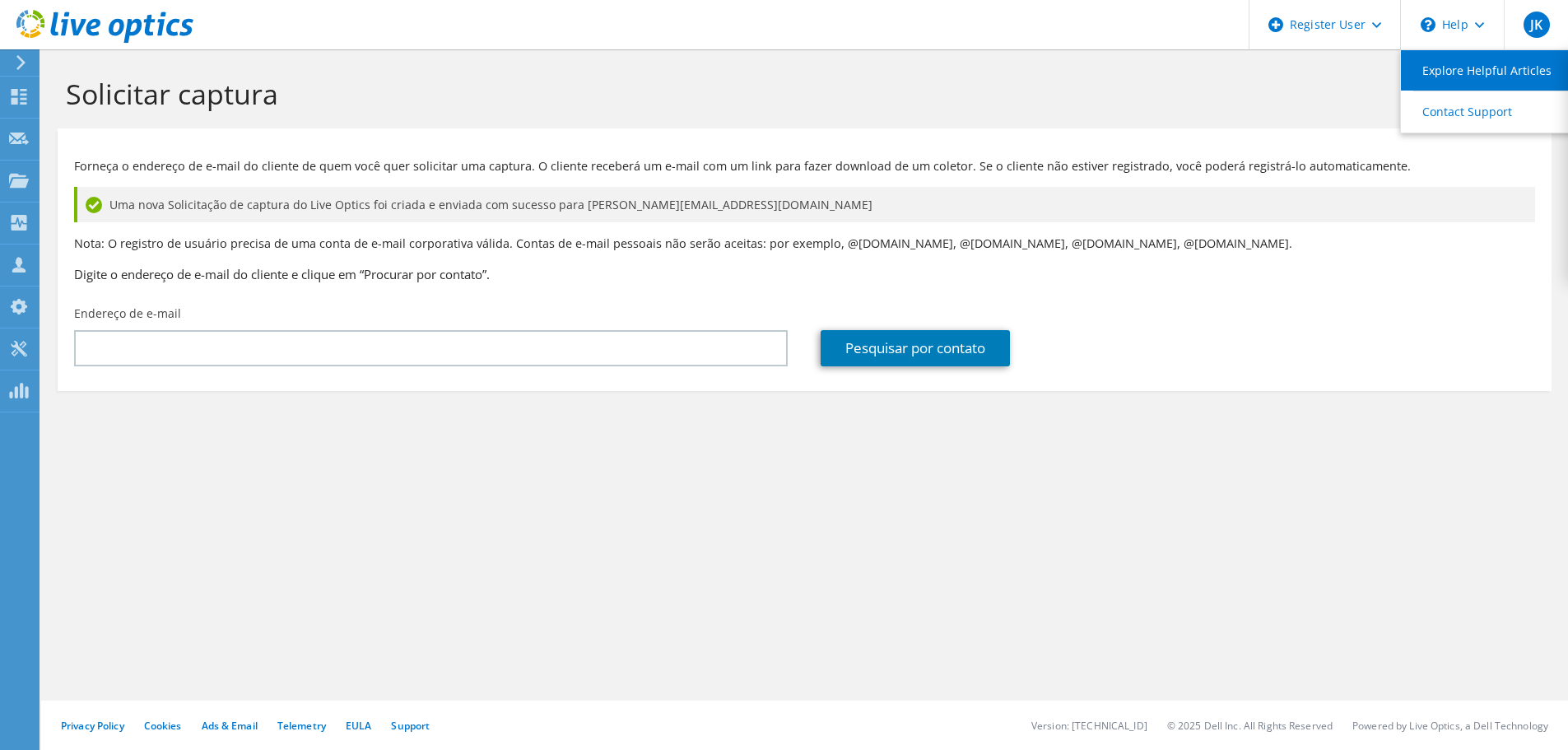
click at [1492, 82] on link "Explore Helpful Articles" at bounding box center [1492, 71] width 183 height 40
